Goal: Task Accomplishment & Management: Manage account settings

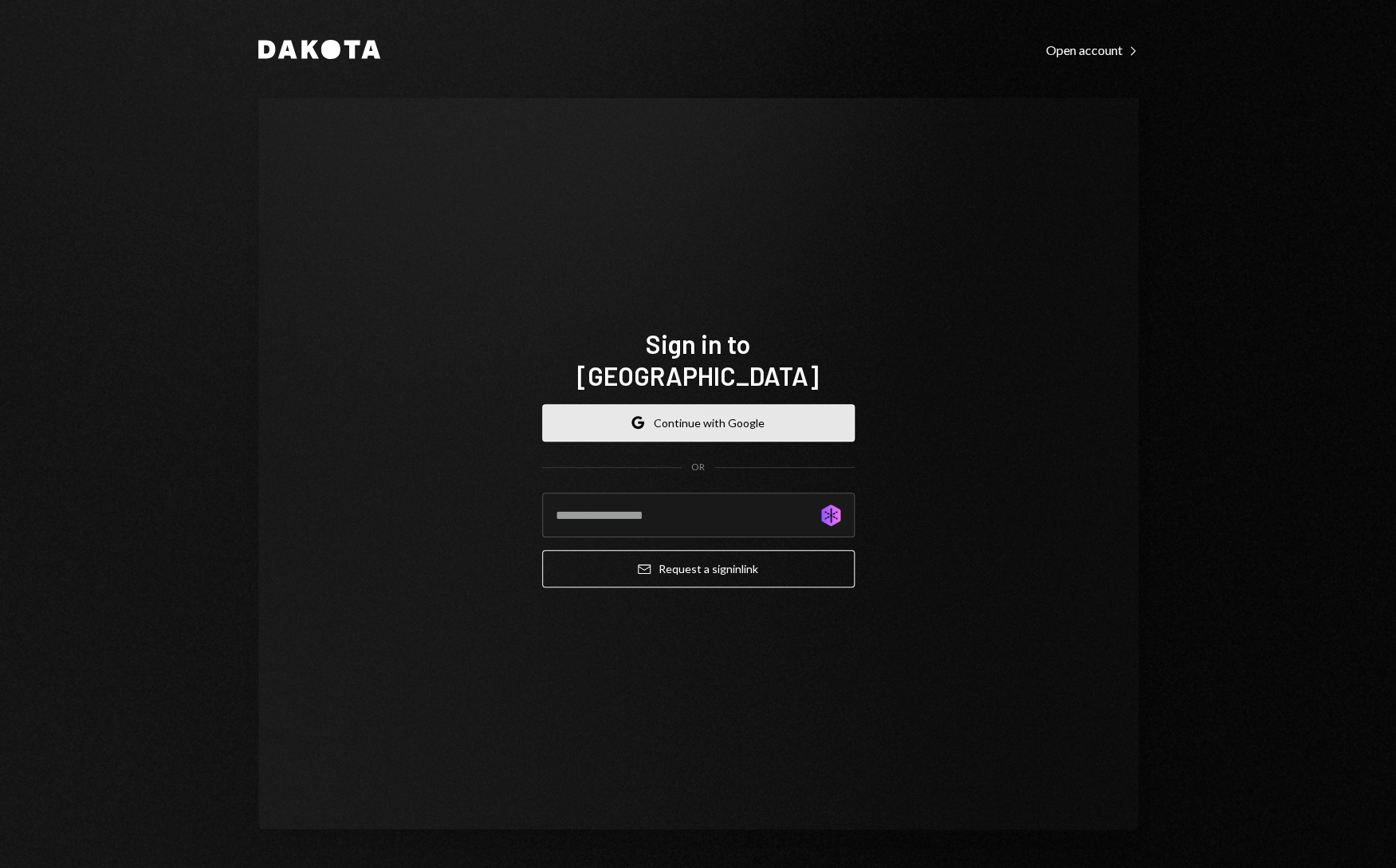
click at [718, 413] on button "Google Continue with Google" at bounding box center [699, 423] width 313 height 38
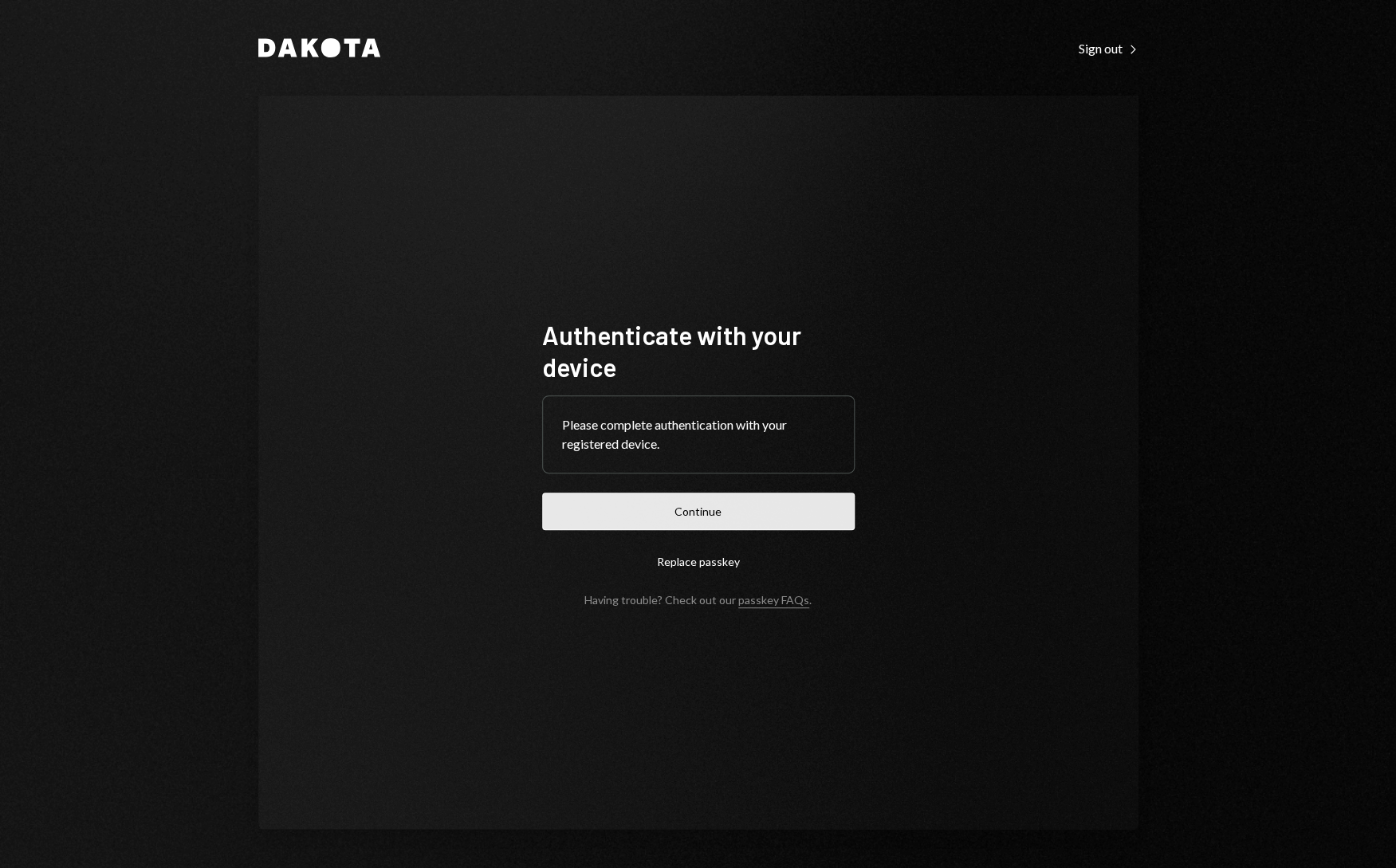
click at [728, 506] on button "Continue" at bounding box center [699, 511] width 313 height 38
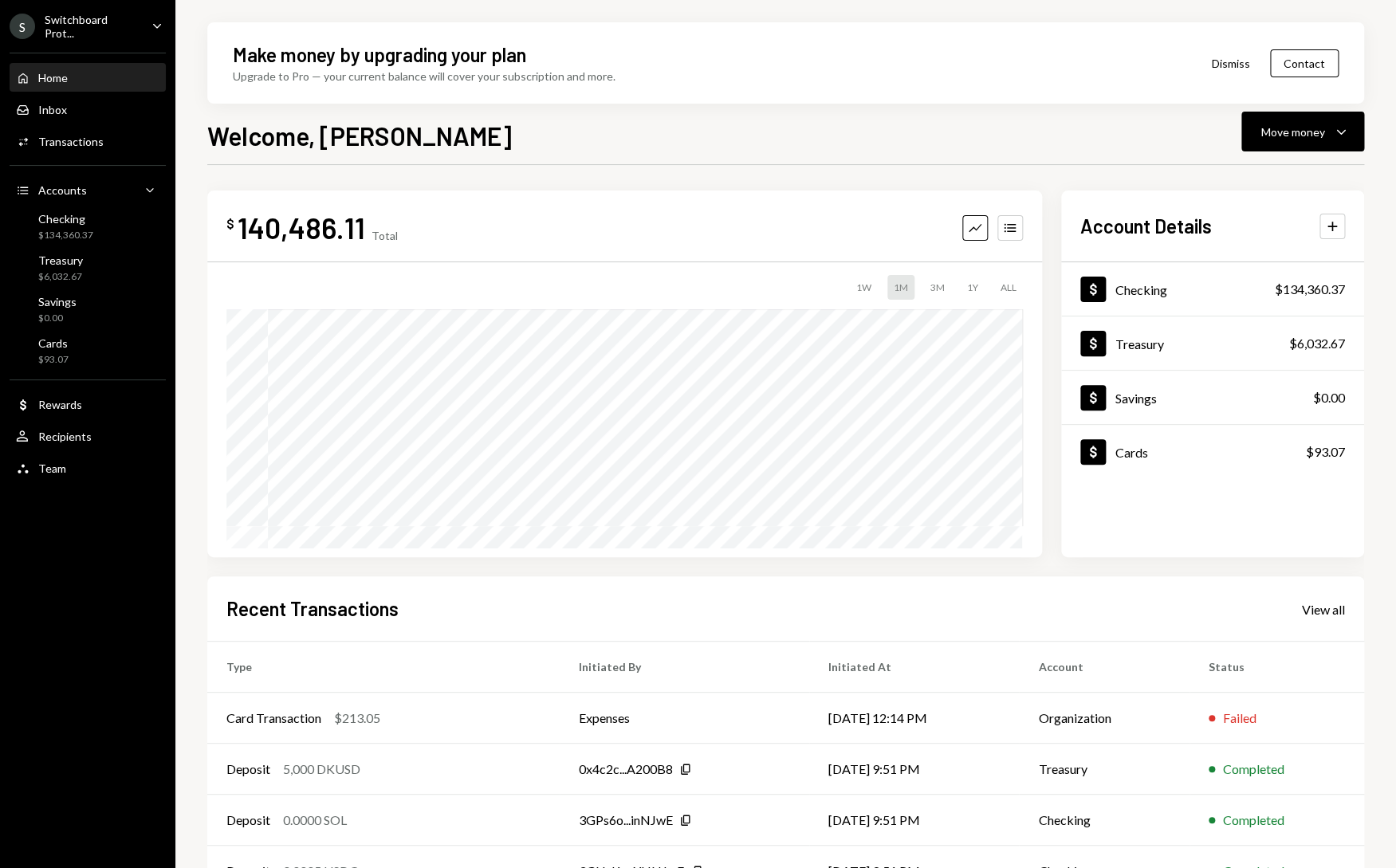
scroll to position [93, 0]
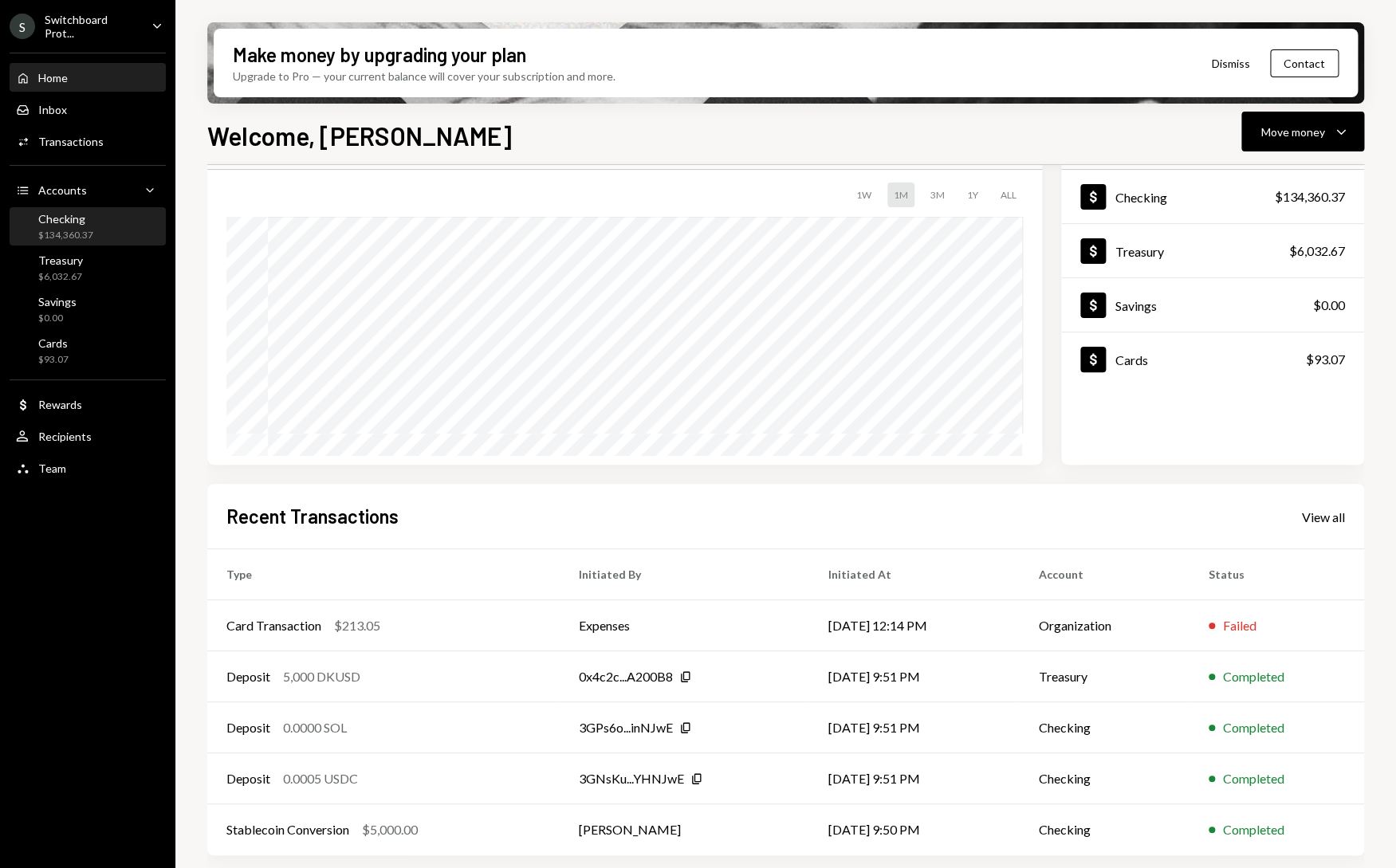
click at [88, 226] on div "Checking $134,360.37" at bounding box center [66, 227] width 55 height 30
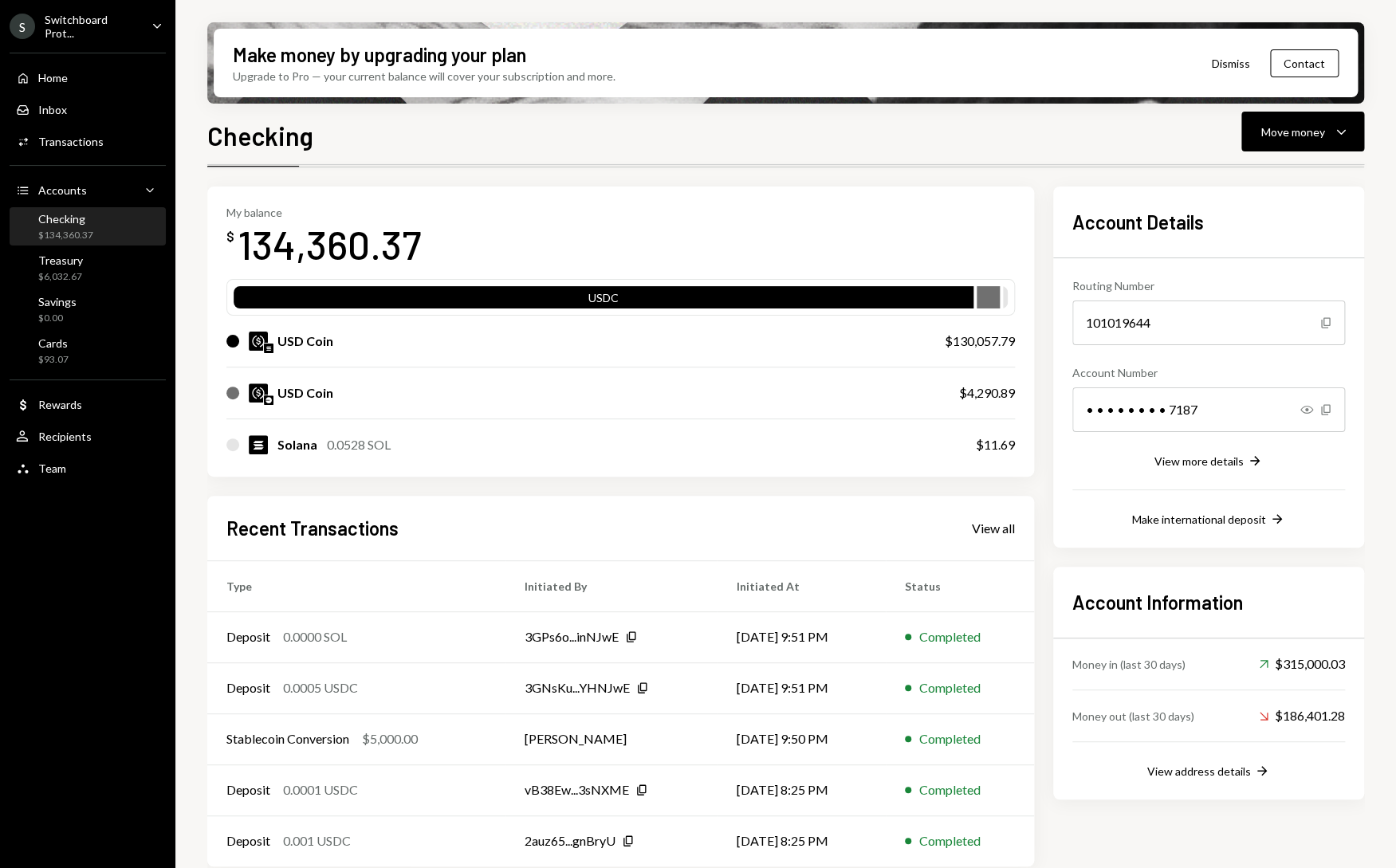
scroll to position [65, 0]
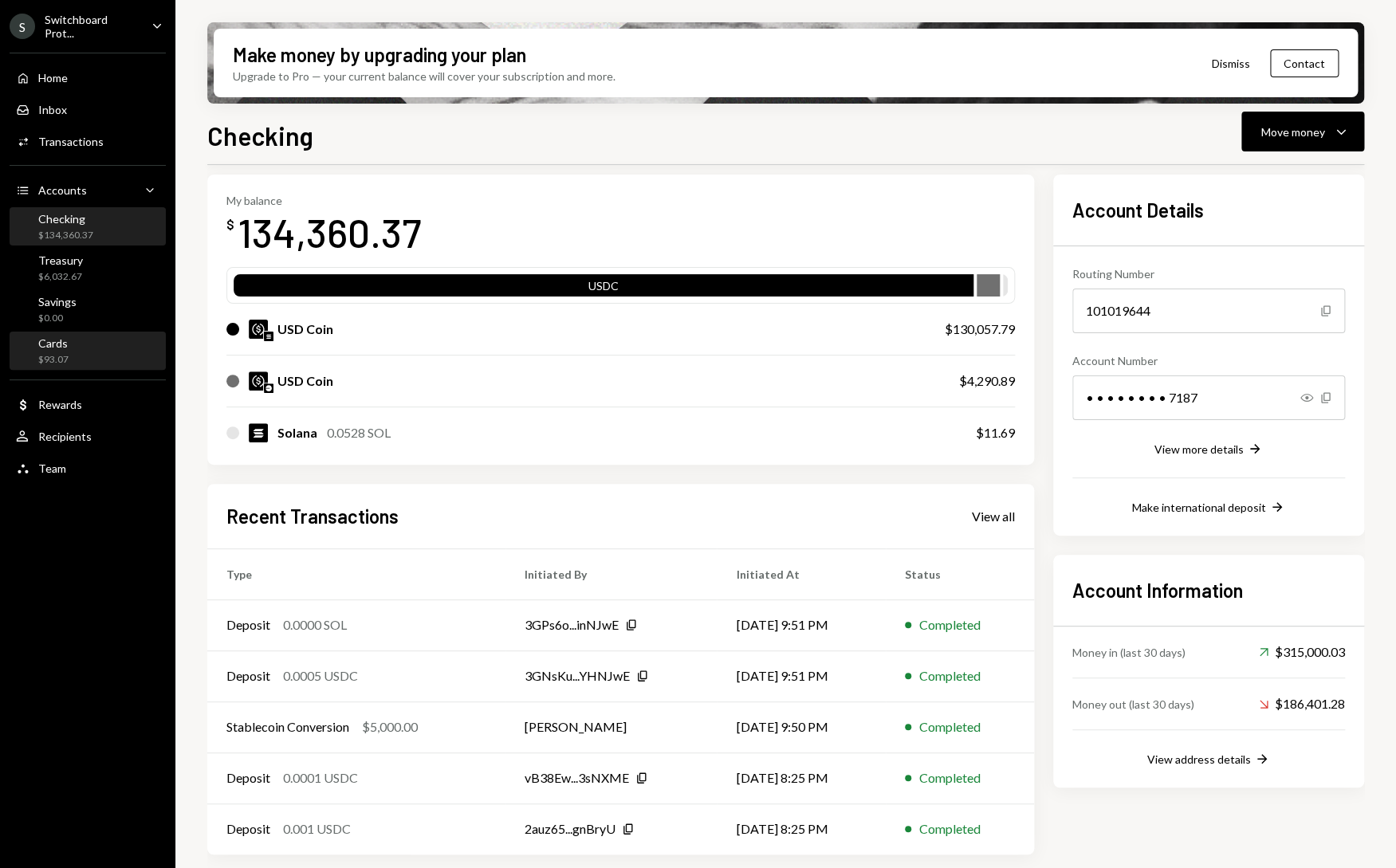
click at [119, 358] on div "Cards $93.07" at bounding box center [88, 351] width 144 height 30
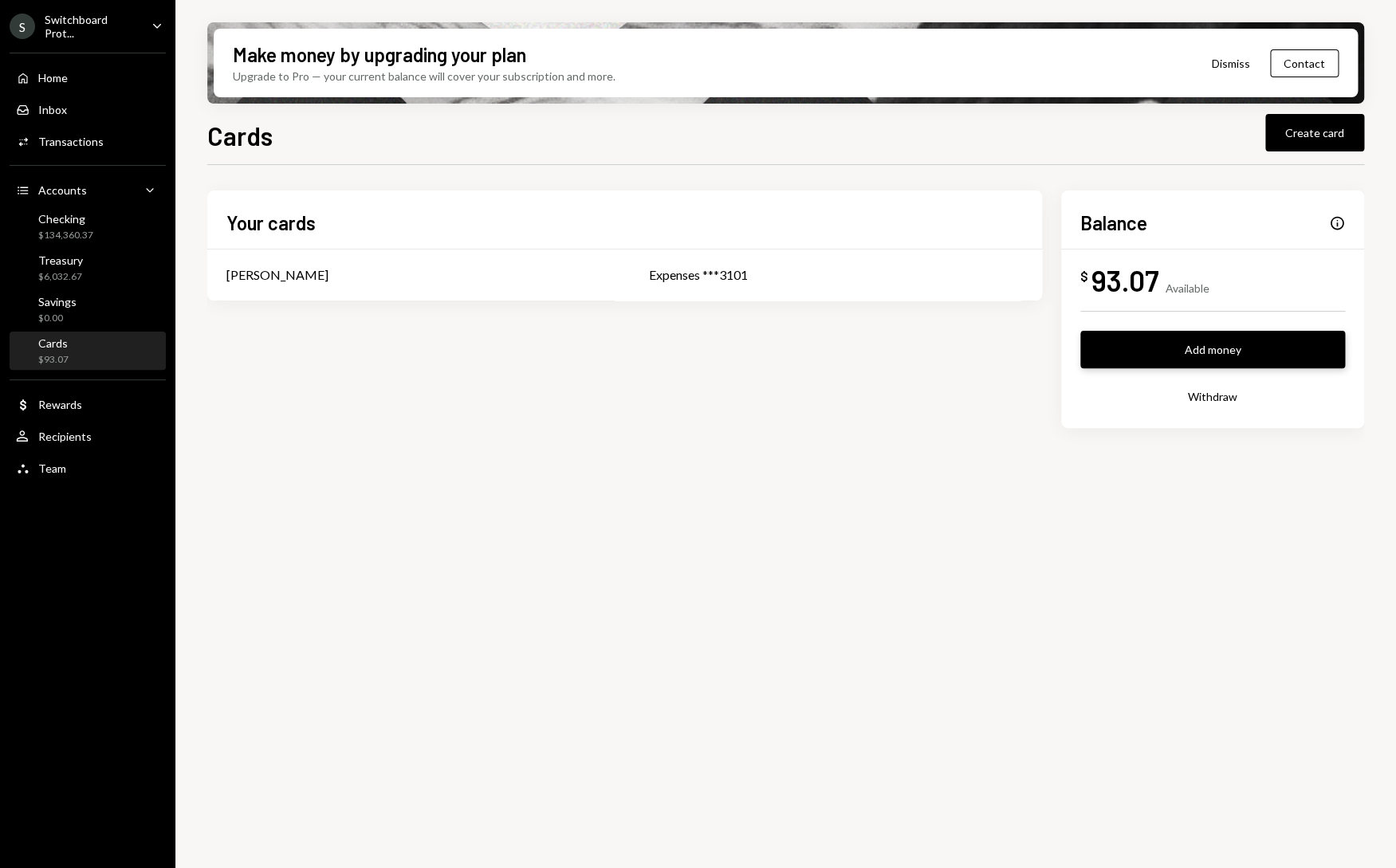
click at [1233, 358] on button "Add money" at bounding box center [1213, 350] width 265 height 38
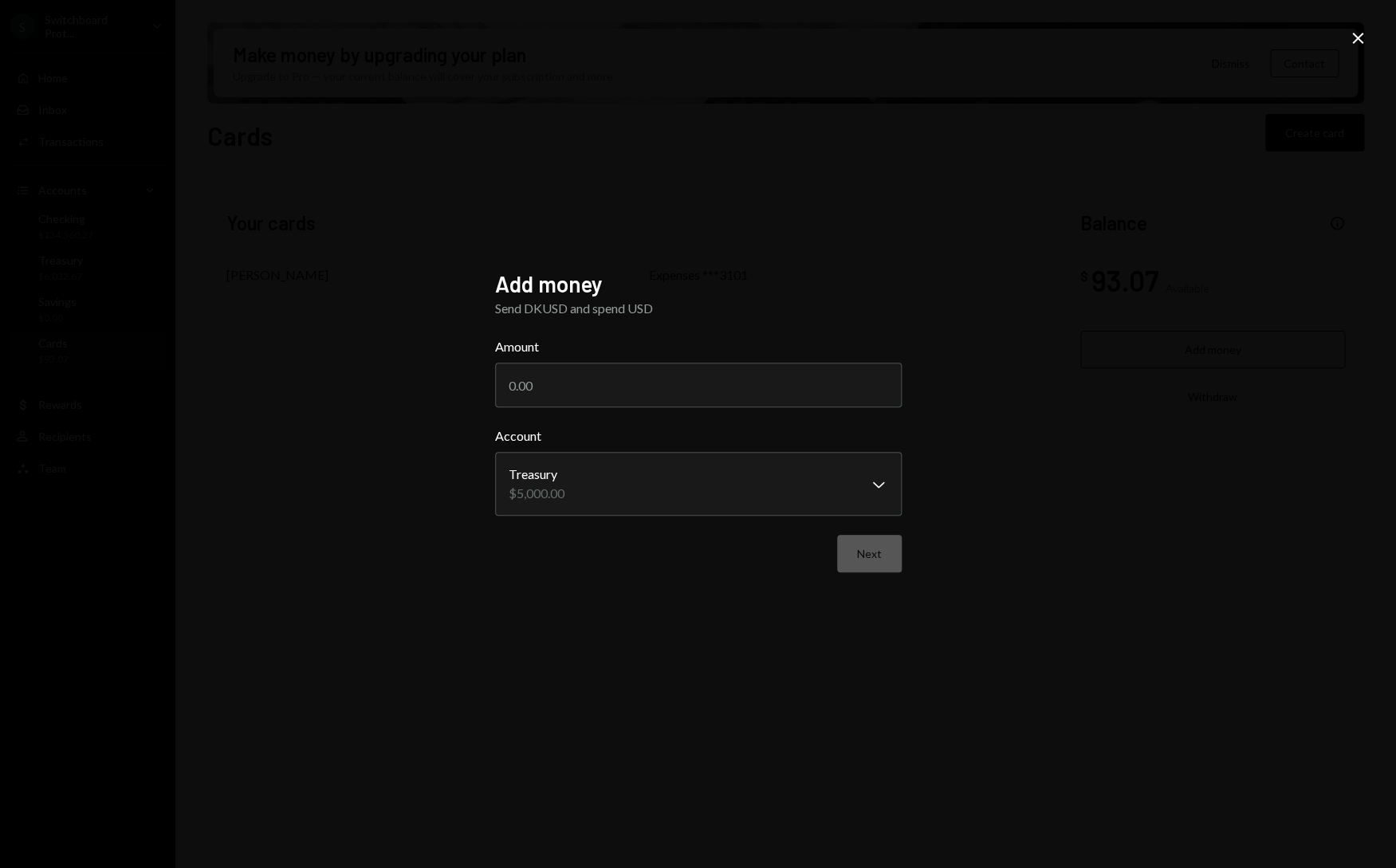
click at [973, 367] on div "**********" at bounding box center [698, 434] width 1396 height 868
click at [804, 474] on body "**********" at bounding box center [698, 434] width 1396 height 868
click at [1004, 436] on div "**********" at bounding box center [698, 434] width 1396 height 868
click at [722, 391] on input "Amount" at bounding box center [698, 385] width 407 height 45
type input "5000"
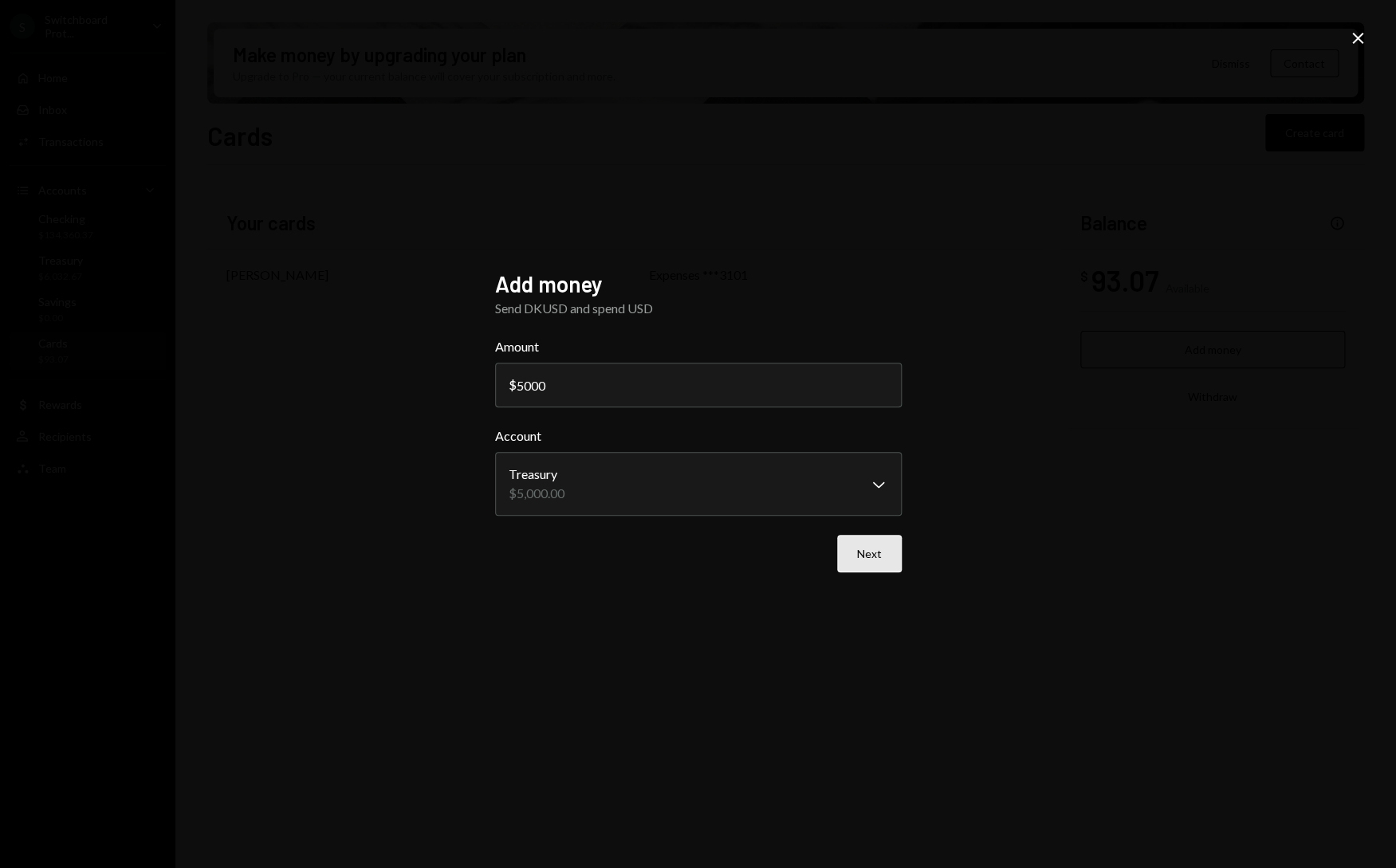
click at [848, 553] on button "Next" at bounding box center [869, 553] width 64 height 38
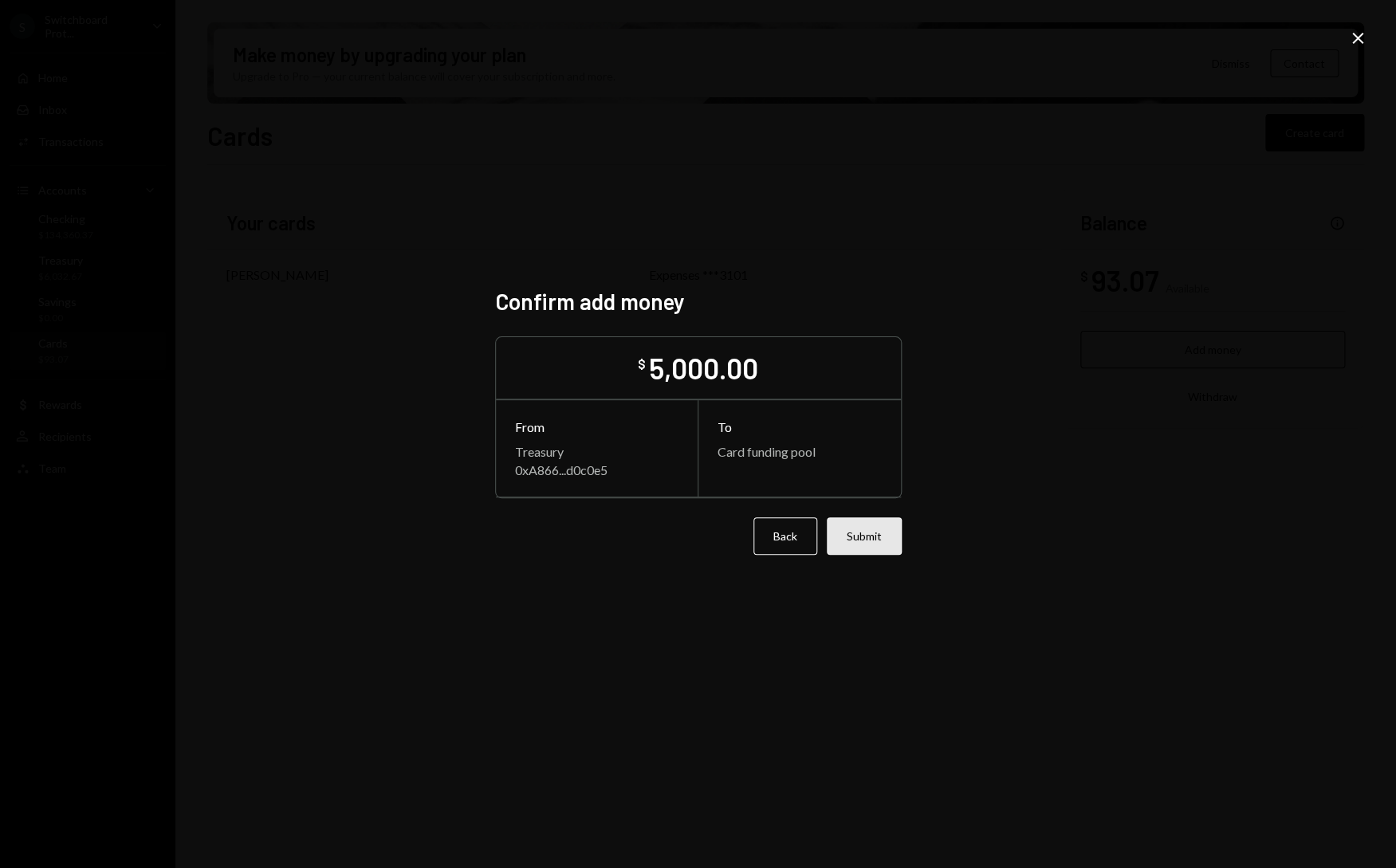
click at [887, 534] on button "Submit" at bounding box center [864, 536] width 75 height 38
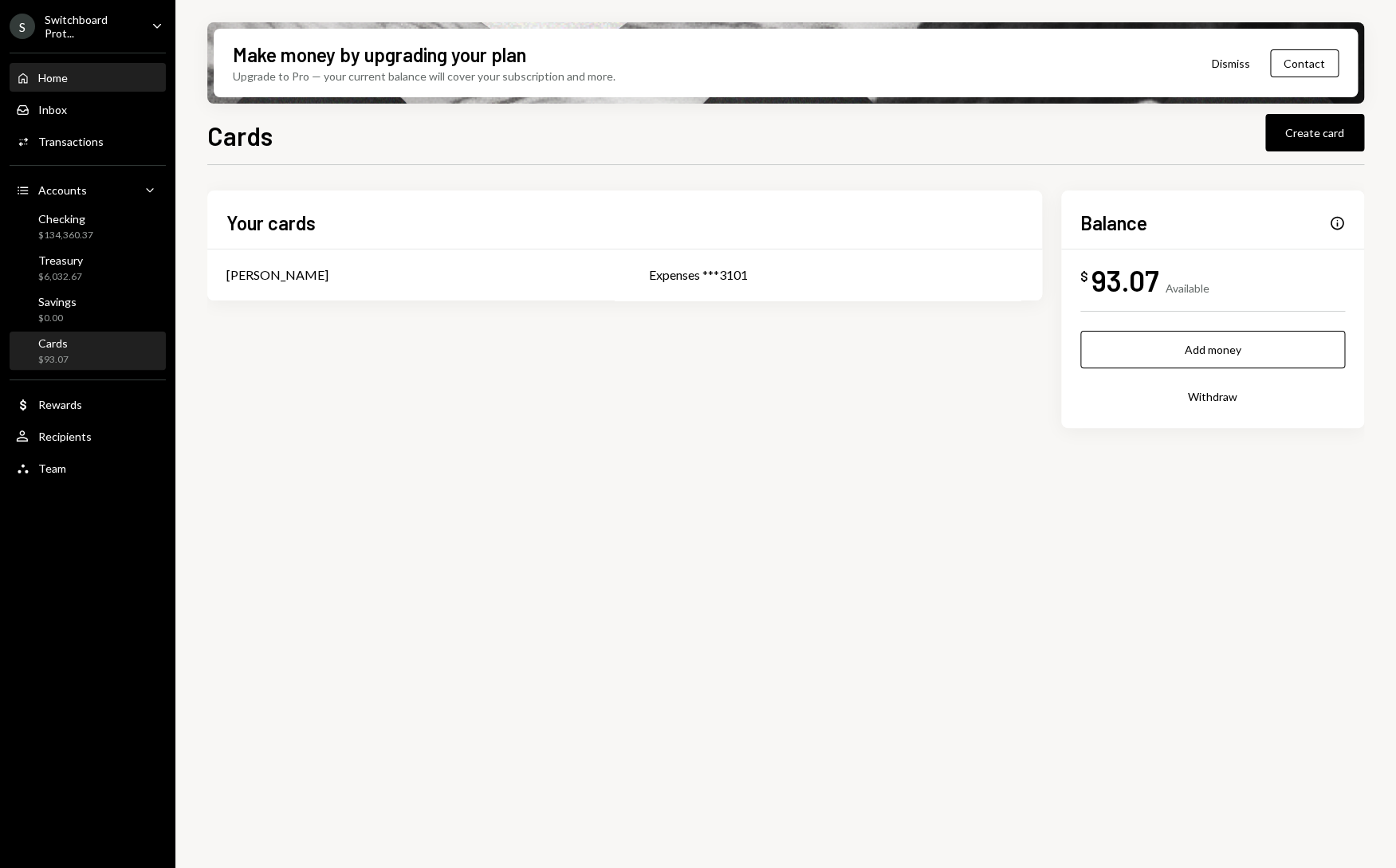
click at [79, 83] on div "Home Home" at bounding box center [88, 78] width 144 height 15
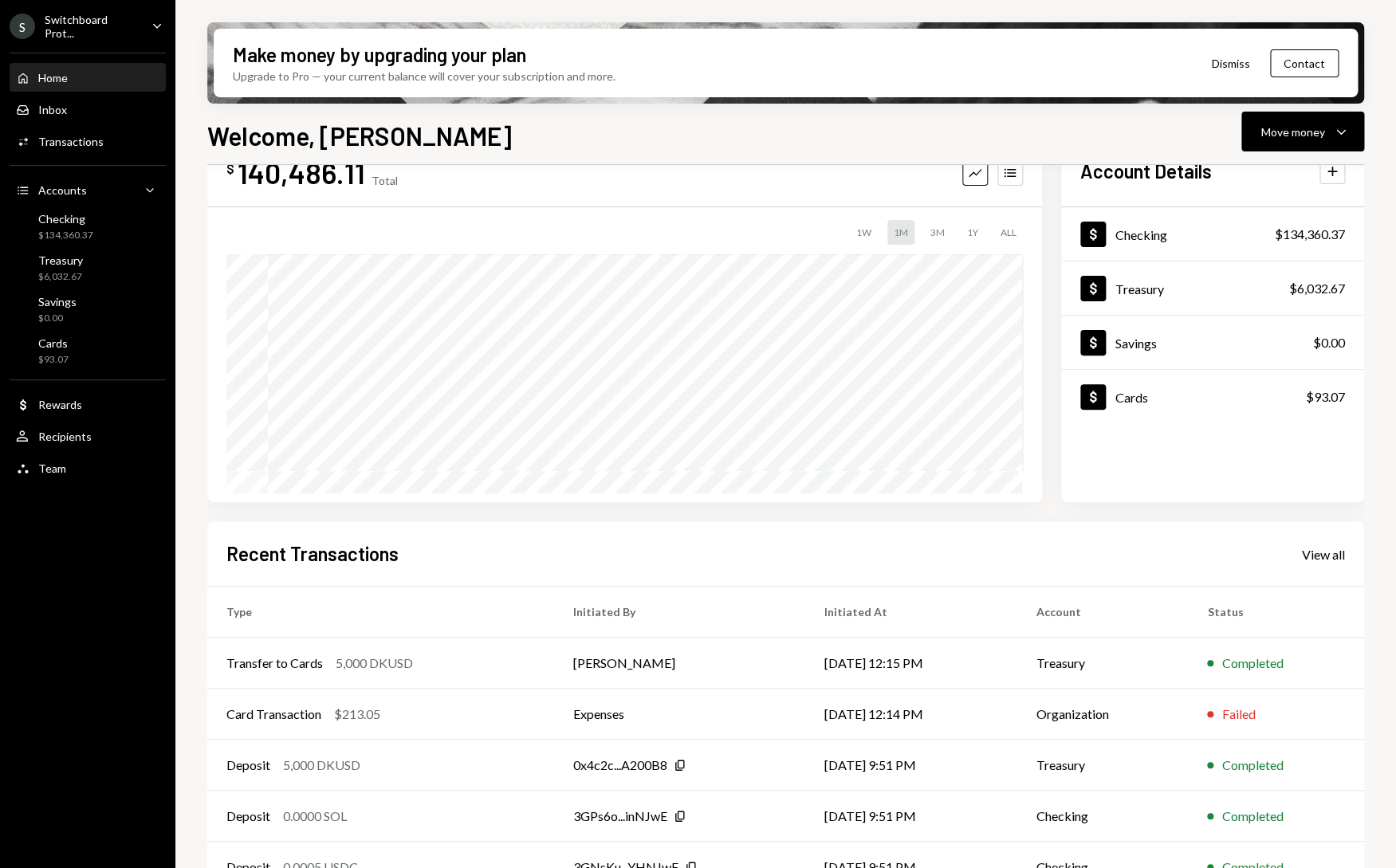
scroll to position [93, 0]
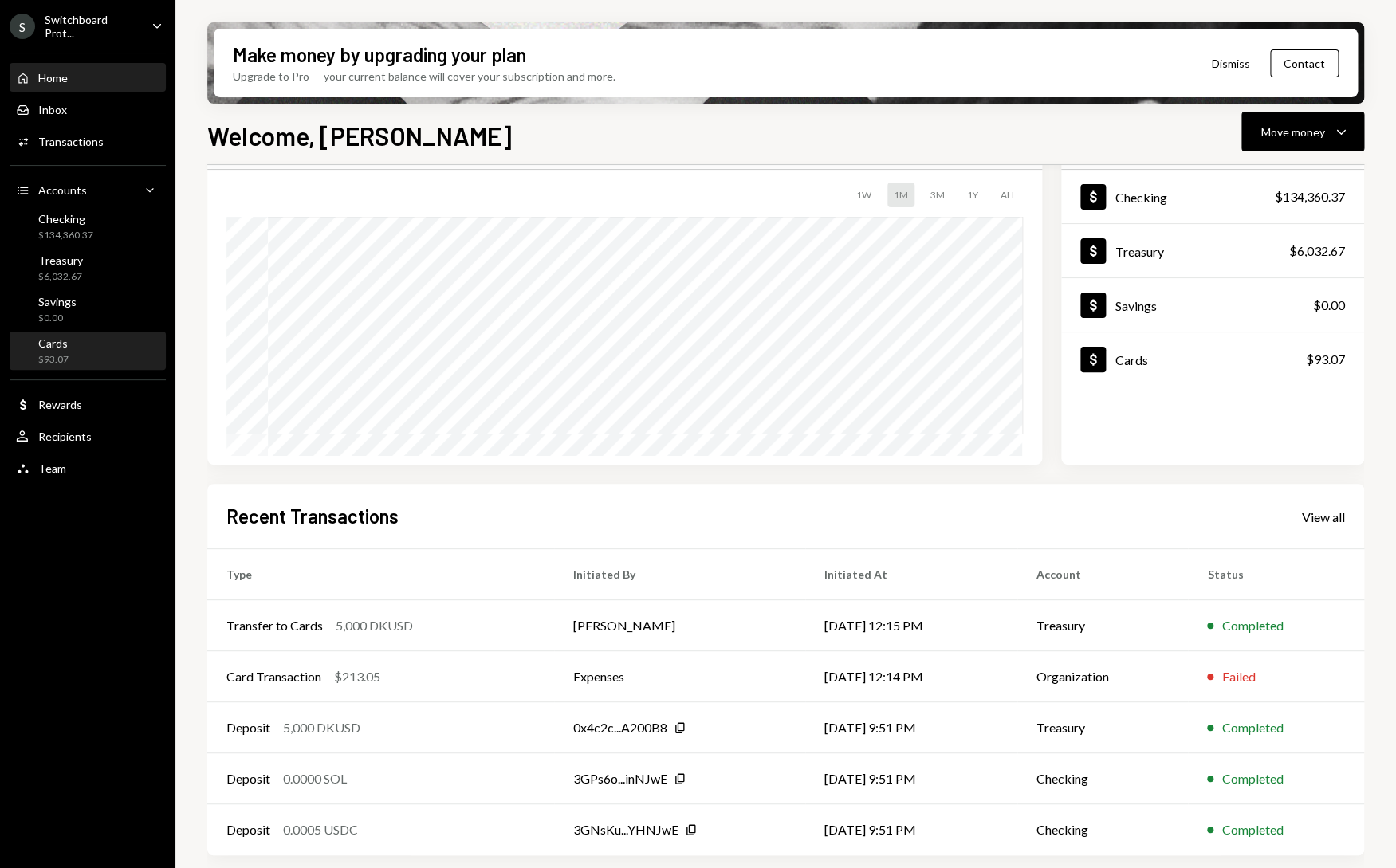
click at [111, 351] on div "Cards $93.07" at bounding box center [88, 351] width 144 height 30
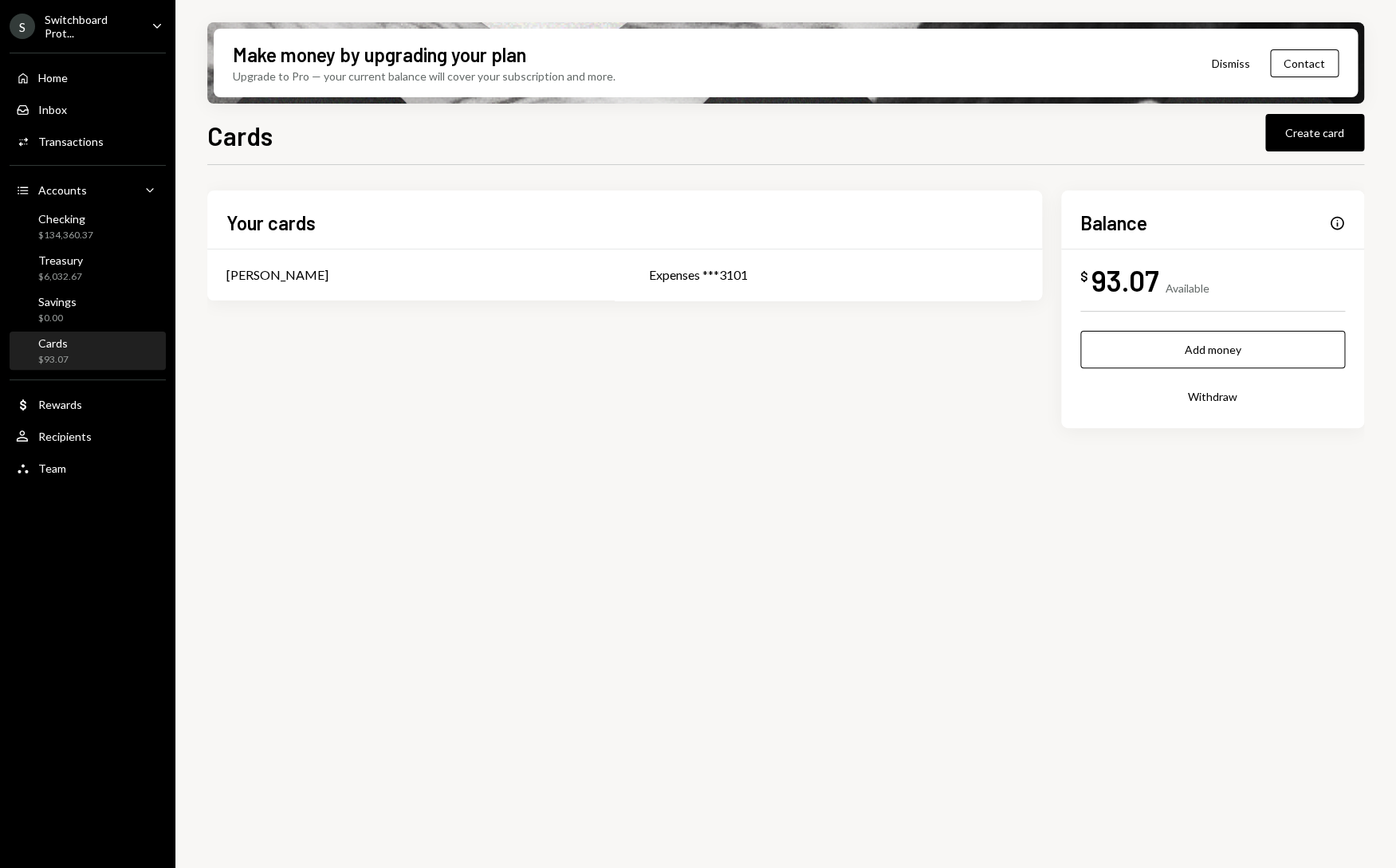
click at [412, 64] on div "Make money by upgrading your plan" at bounding box center [379, 54] width 293 height 27
click at [75, 81] on div "Home Home" at bounding box center [88, 78] width 144 height 15
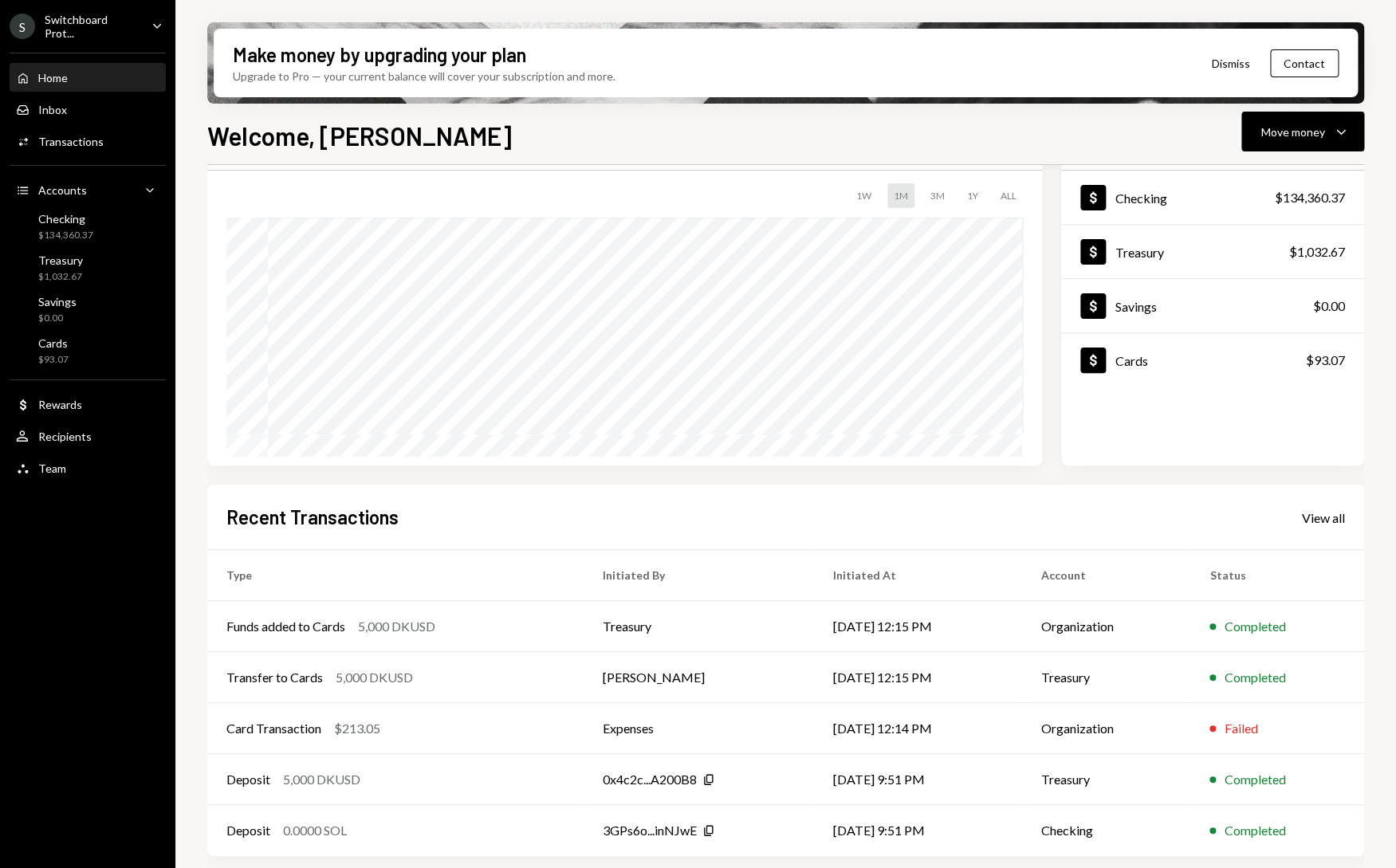
scroll to position [93, 0]
click at [139, 23] on div "S Switchboard Prot... Caret Down" at bounding box center [88, 27] width 175 height 28
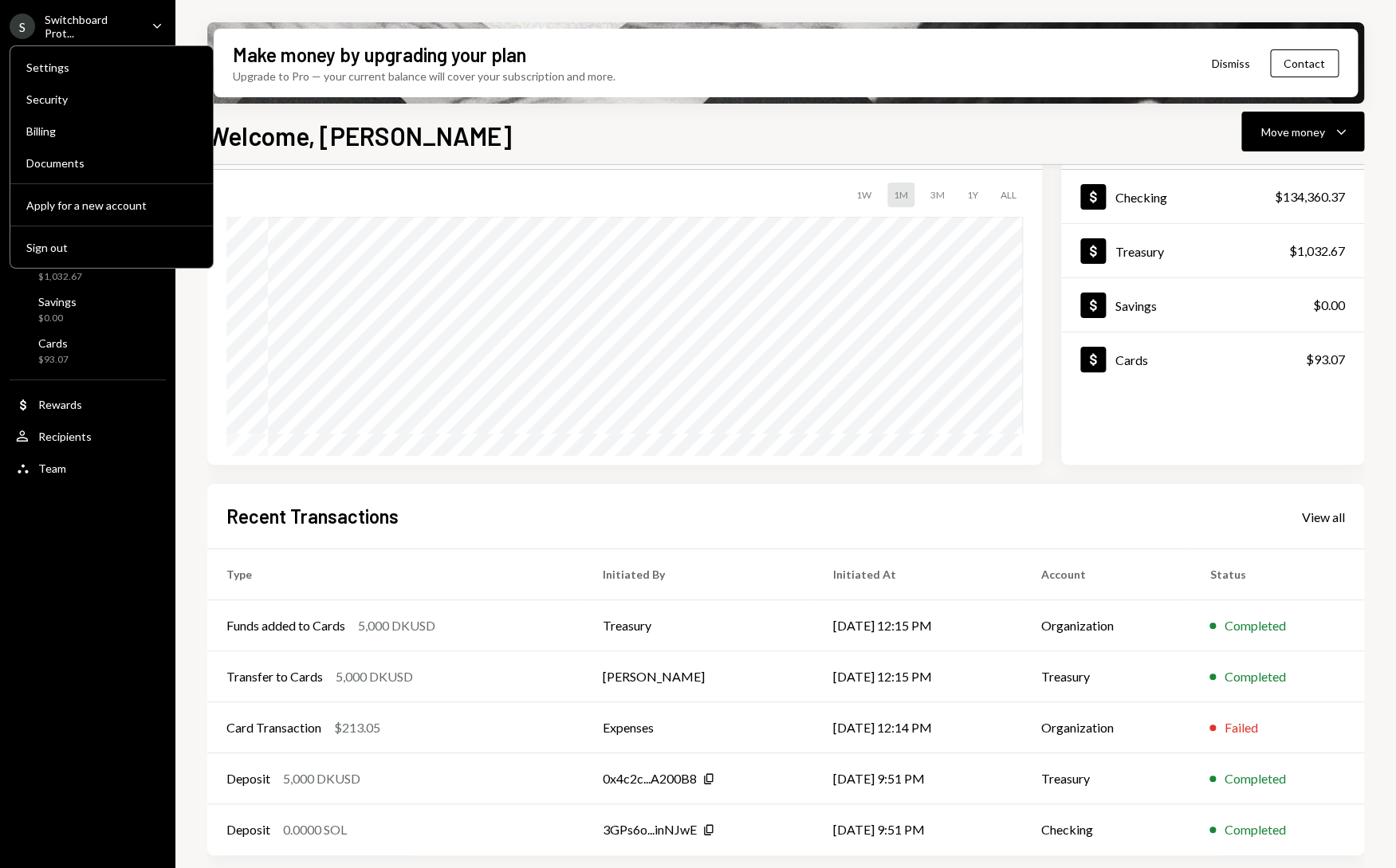
click at [158, 16] on icon "Caret Down" at bounding box center [156, 25] width 17 height 17
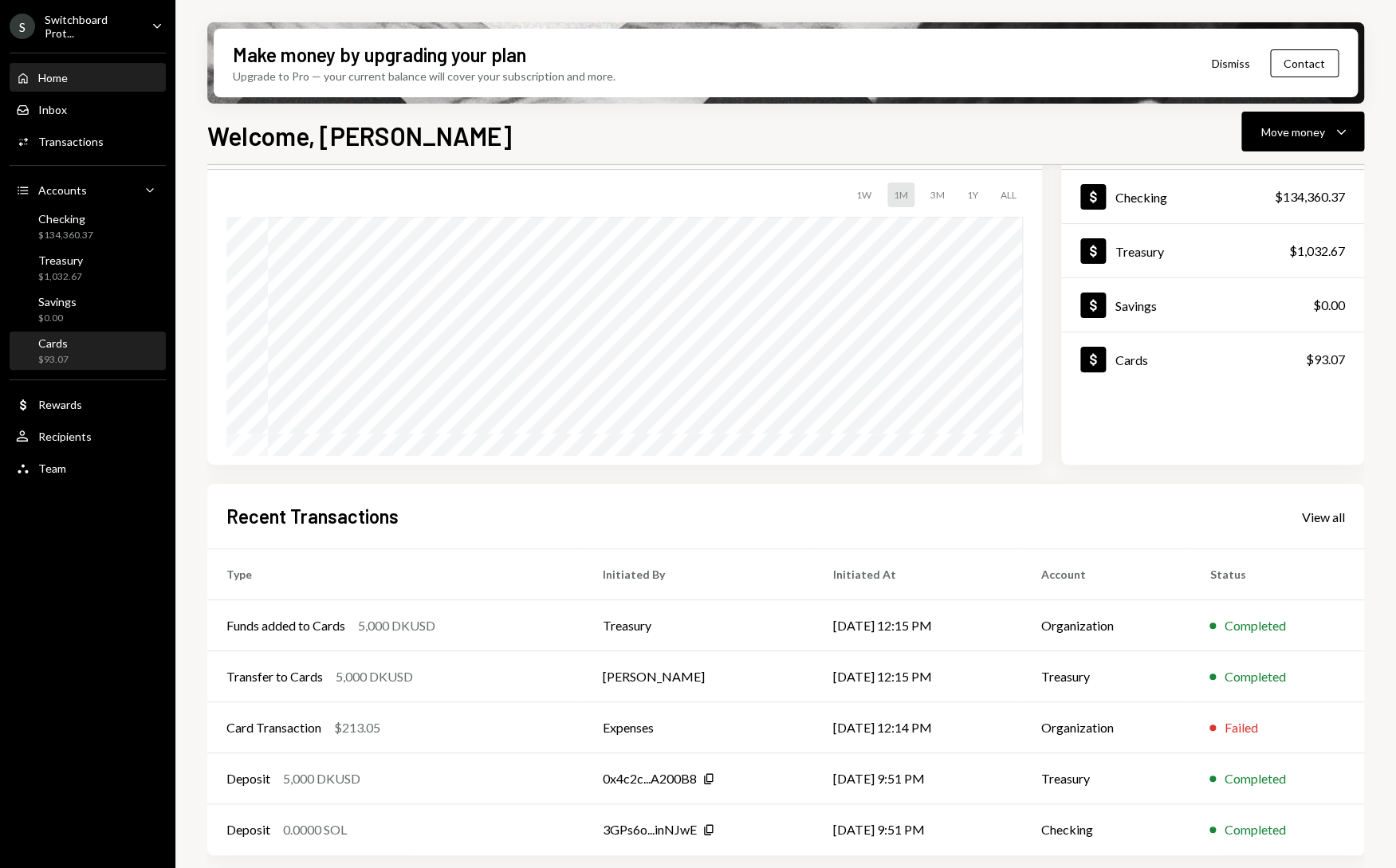
click at [104, 355] on div "Cards $93.07" at bounding box center [88, 351] width 144 height 30
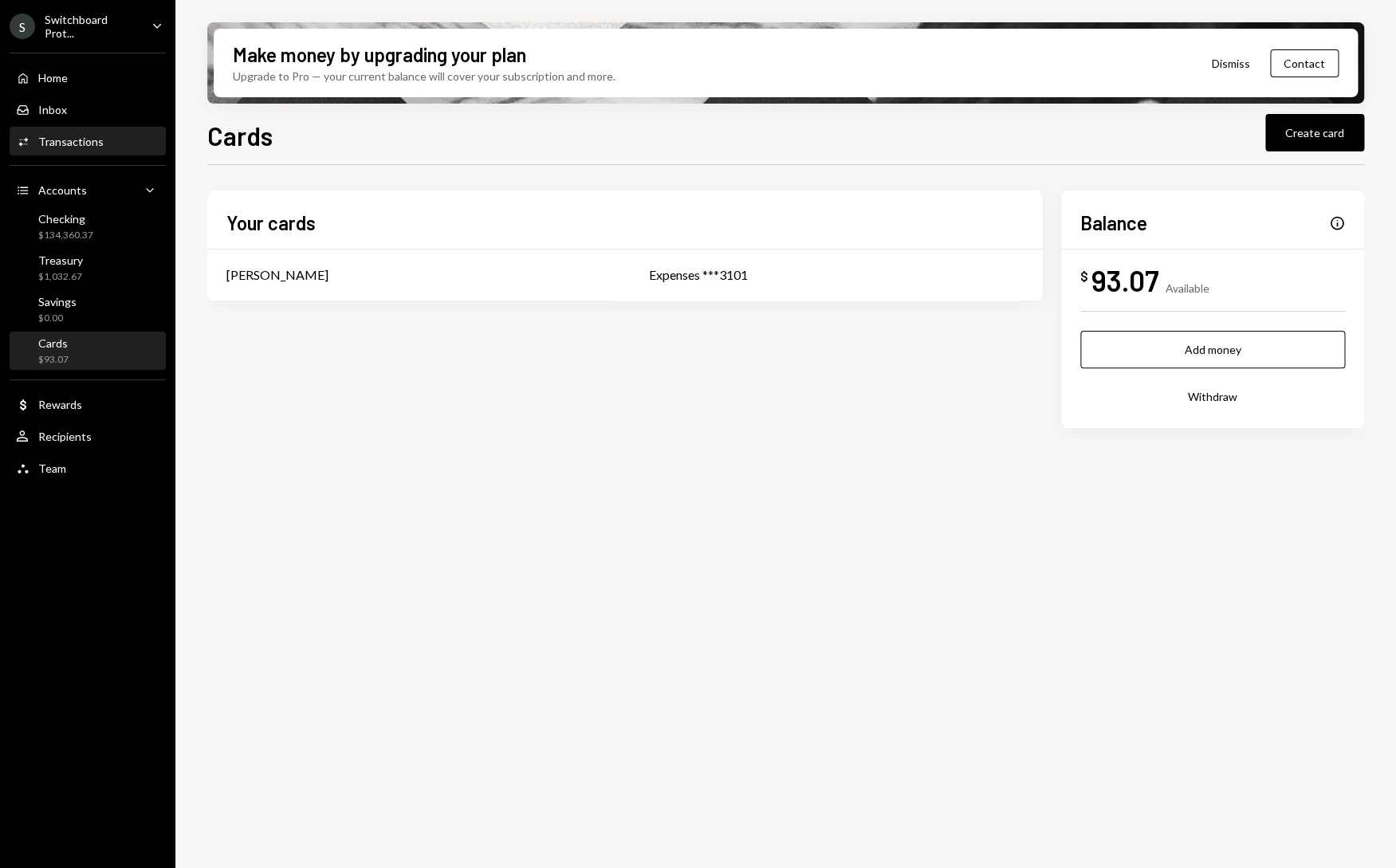
click at [108, 147] on div "Activities Transactions" at bounding box center [88, 142] width 144 height 15
